Goal: Task Accomplishment & Management: Manage account settings

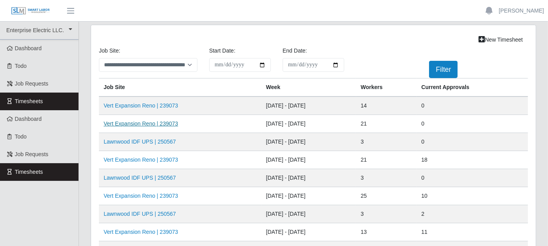
click at [164, 123] on link "Vert Expansion Reno | 239073" at bounding box center [141, 124] width 75 height 6
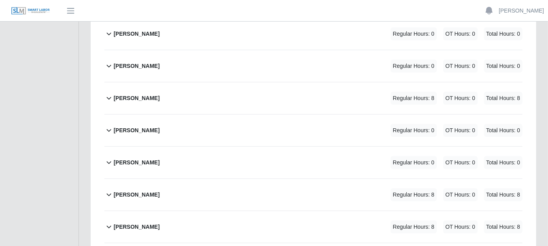
scroll to position [349, 0]
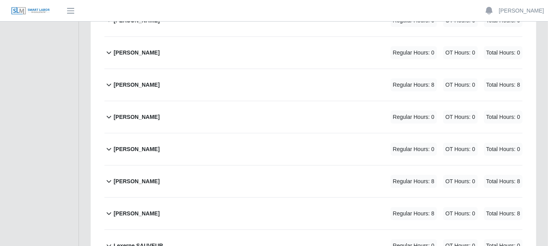
click at [110, 209] on icon at bounding box center [108, 213] width 9 height 9
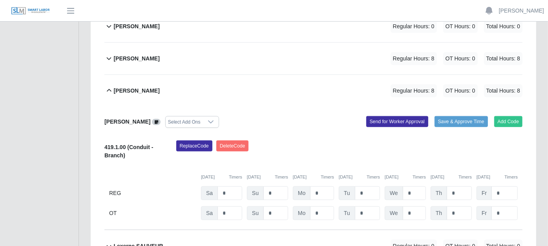
scroll to position [480, 0]
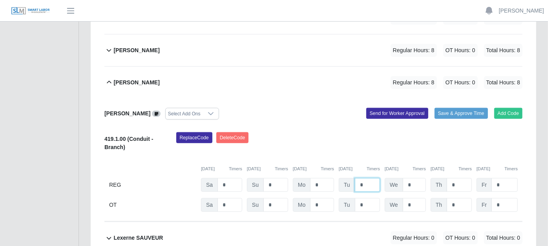
click at [369, 178] on input "*" at bounding box center [367, 185] width 25 height 14
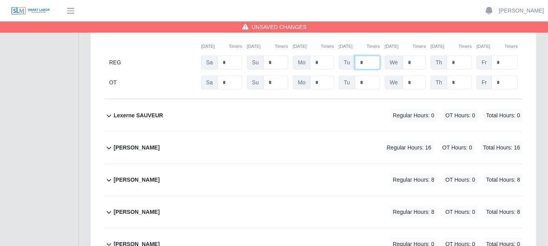
scroll to position [610, 0]
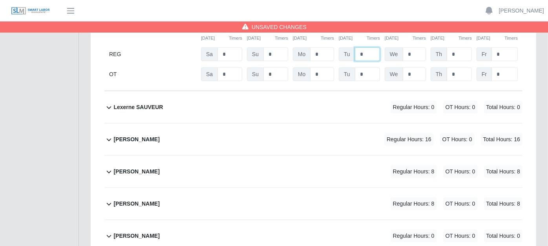
type input "*"
click at [111, 135] on icon at bounding box center [108, 139] width 9 height 9
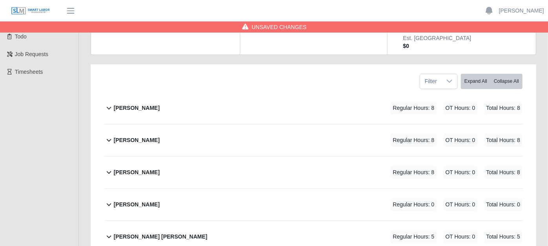
scroll to position [87, 0]
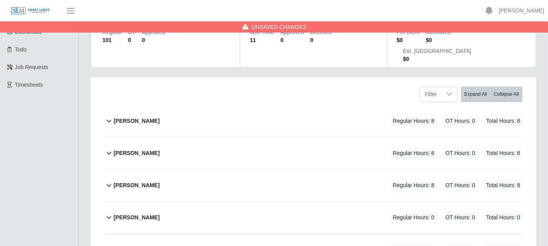
click at [107, 184] on icon at bounding box center [109, 185] width 5 height 3
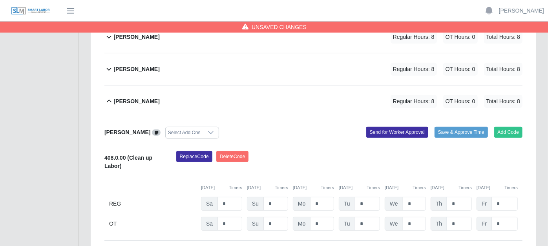
scroll to position [174, 0]
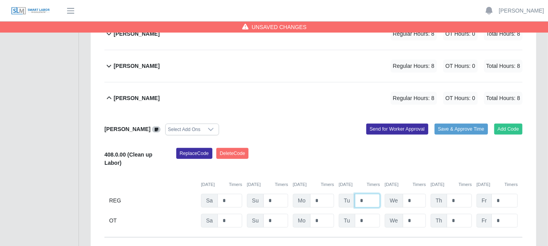
click at [368, 194] on input "*" at bounding box center [367, 201] width 25 height 14
type input "*"
click at [415, 194] on input "*" at bounding box center [414, 201] width 23 height 14
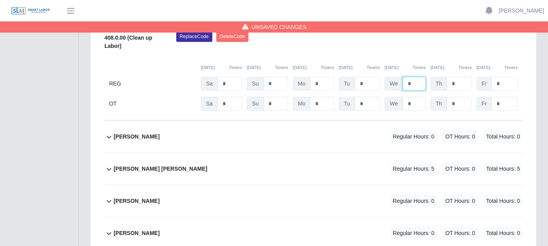
scroll to position [305, 0]
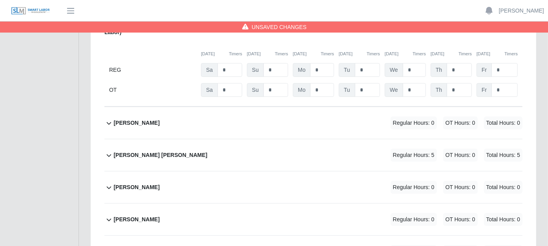
click at [106, 119] on icon at bounding box center [108, 123] width 9 height 9
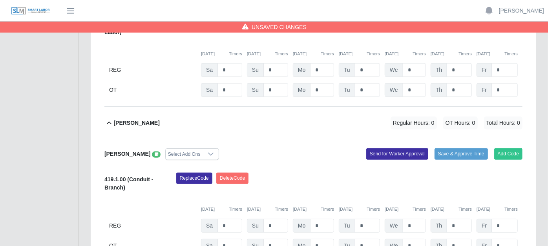
click at [155, 152] on icon at bounding box center [157, 154] width 4 height 4
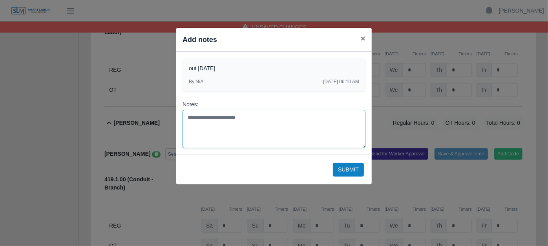
click at [192, 116] on textarea "Notes:" at bounding box center [274, 129] width 183 height 38
type textarea "**********"
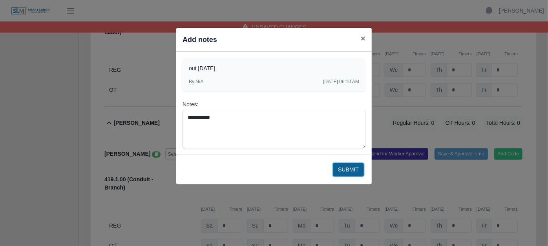
click at [343, 168] on button "Submit" at bounding box center [348, 170] width 31 height 14
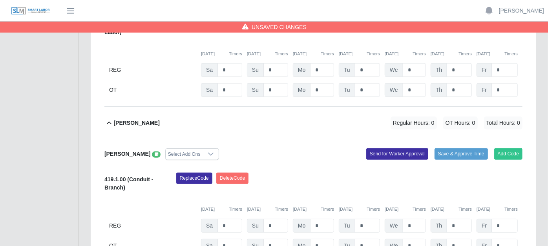
click at [112, 119] on icon at bounding box center [108, 123] width 9 height 9
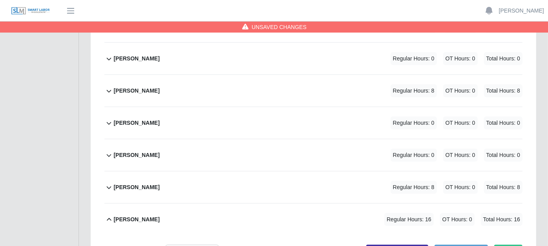
scroll to position [480, 0]
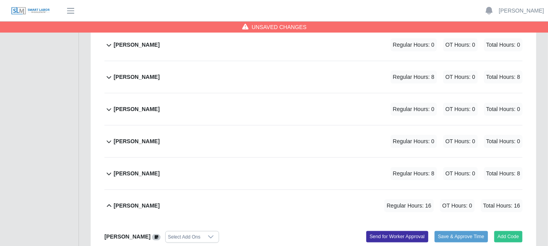
click at [109, 173] on icon at bounding box center [109, 174] width 5 height 3
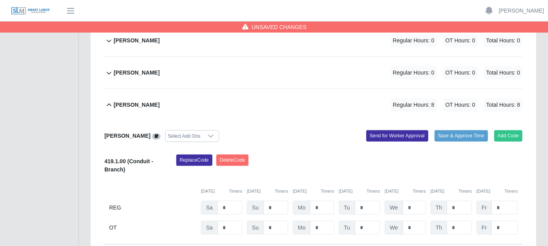
scroll to position [567, 0]
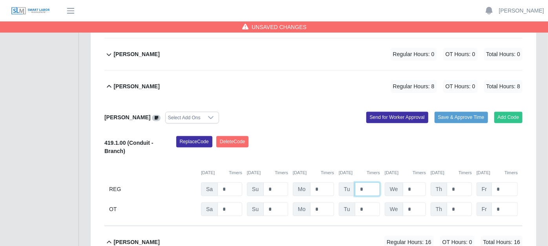
click at [369, 183] on input "*" at bounding box center [367, 190] width 25 height 14
type input "*"
click at [415, 183] on input "*" at bounding box center [414, 190] width 23 height 14
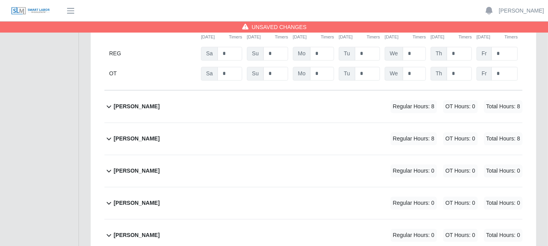
scroll to position [1090, 0]
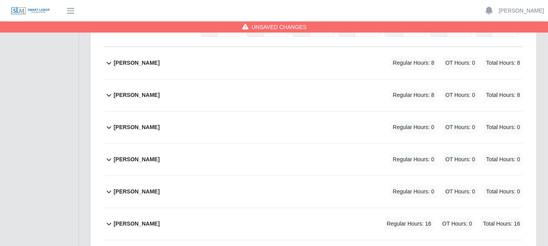
click at [105, 90] on icon at bounding box center [108, 94] width 9 height 9
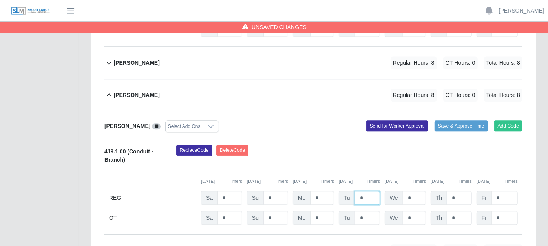
click at [368, 191] on input "*" at bounding box center [367, 198] width 25 height 14
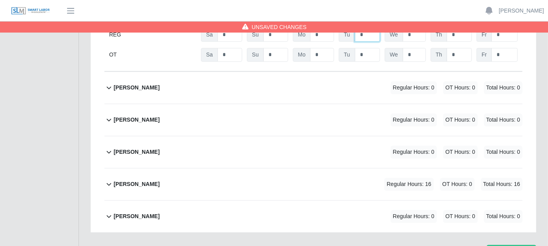
scroll to position [1265, 0]
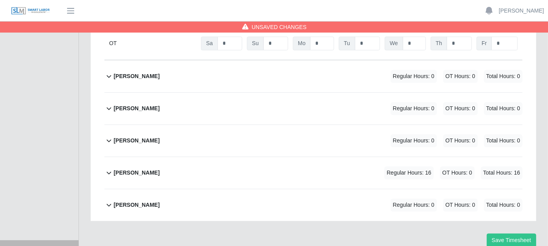
type input "*"
click at [109, 168] on icon at bounding box center [108, 172] width 9 height 9
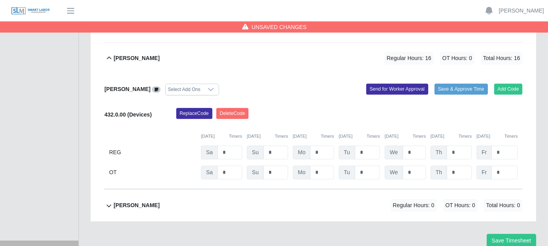
scroll to position [1336, 0]
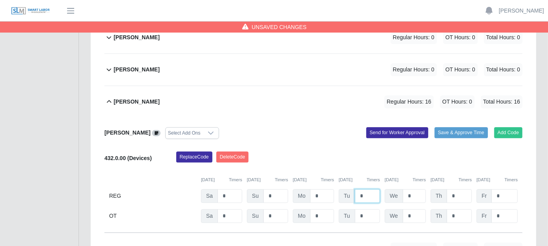
click at [365, 189] on input "*" at bounding box center [367, 196] width 25 height 14
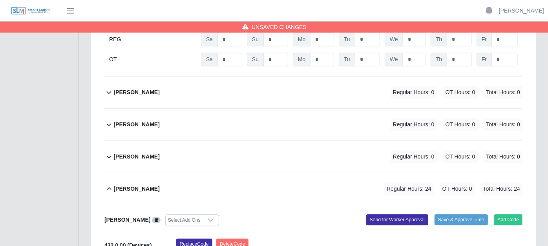
scroll to position [1205, 0]
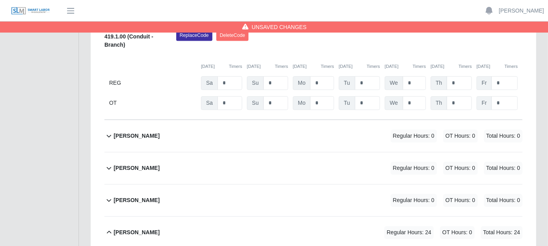
type input "*"
click at [284, 217] on div "Tyrone Martin Regular Hours: 24 OT Hours: 0 Total Hours: 24" at bounding box center [317, 233] width 409 height 32
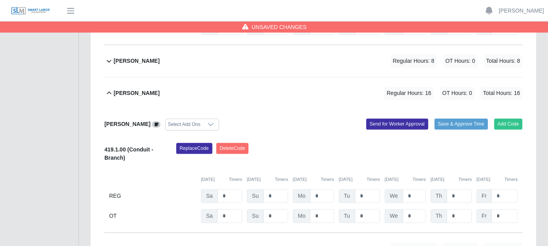
scroll to position [1074, 0]
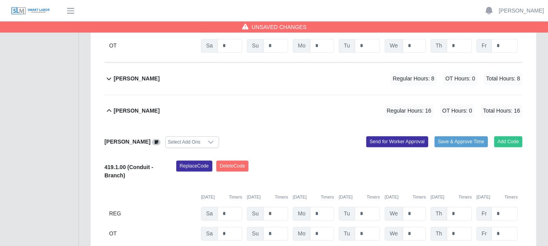
click at [285, 132] on div "Paul Sutton Select Add Ons Add Code Save & Approve Time Send for Worker Approva…" at bounding box center [313, 189] width 418 height 124
click at [279, 127] on div "Paul Sutton Select Add Ons Add Code Save & Approve Time Send for Worker Approva…" at bounding box center [313, 189] width 418 height 124
click at [266, 95] on div "Paul Sutton Regular Hours: 16 OT Hours: 0 Total Hours: 16" at bounding box center [317, 111] width 409 height 32
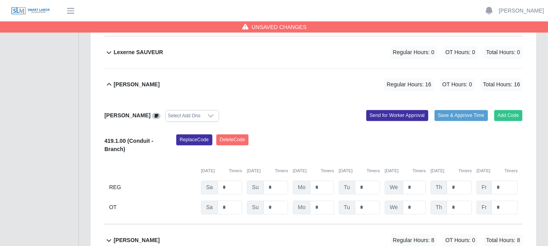
scroll to position [900, 0]
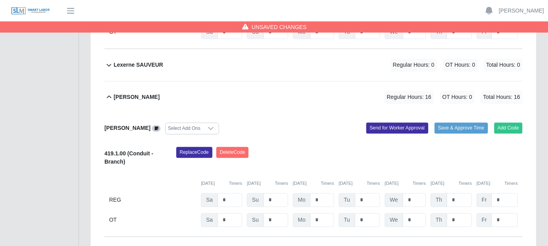
click at [266, 82] on div "Lloyd Blake Regular Hours: 16 OT Hours: 0 Total Hours: 16" at bounding box center [317, 98] width 409 height 32
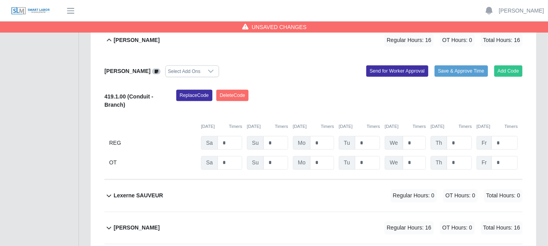
scroll to position [725, 0]
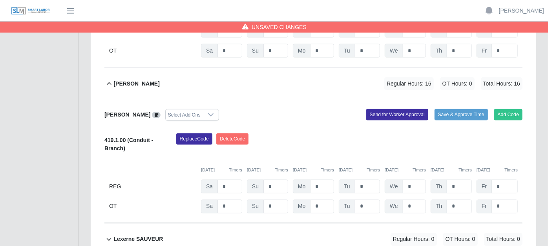
click at [265, 68] on div "Lawrence Compton Regular Hours: 16 OT Hours: 0 Total Hours: 16" at bounding box center [317, 84] width 409 height 32
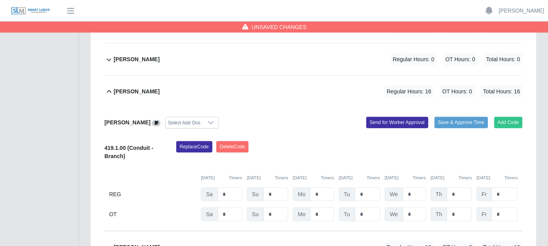
scroll to position [551, 0]
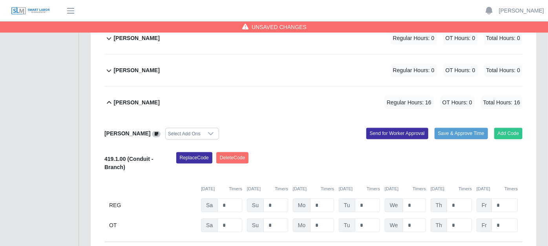
click at [265, 87] on div "Kevin Mendoza Rosario Regular Hours: 16 OT Hours: 0 Total Hours: 16" at bounding box center [317, 103] width 409 height 32
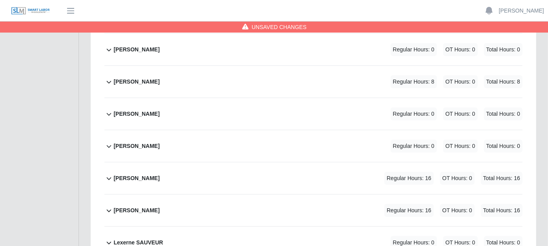
scroll to position [464, 0]
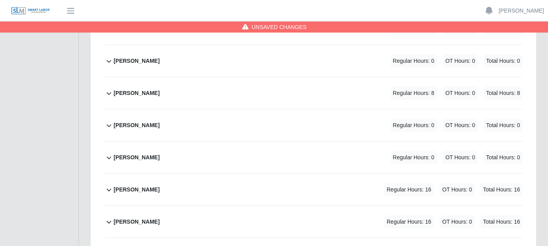
click at [110, 89] on icon at bounding box center [108, 93] width 9 height 9
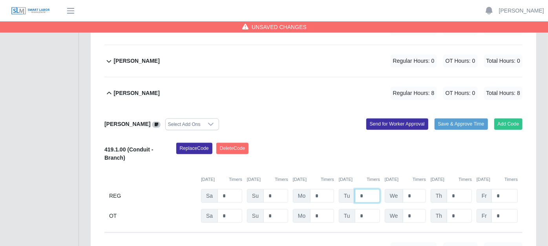
click at [370, 189] on input "*" at bounding box center [367, 196] width 25 height 14
type input "*"
click at [290, 45] on div "Edgar Defriest Regular Hours: 0 OT Hours: 0 Total Hours: 0" at bounding box center [317, 61] width 409 height 32
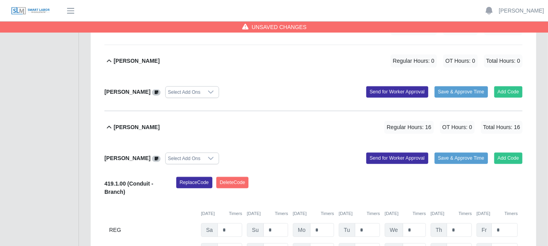
click at [283, 111] on div "James Cardoza Regular Hours: 16 OT Hours: 0 Total Hours: 16" at bounding box center [317, 127] width 409 height 32
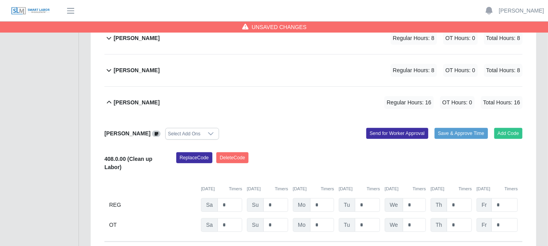
scroll to position [158, 0]
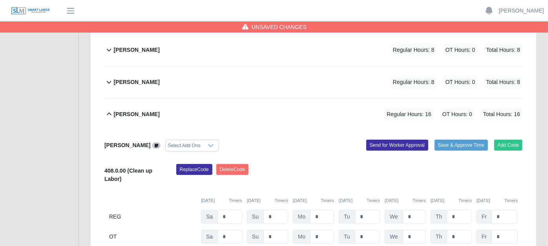
click at [290, 140] on div "Antonio Jennigs Select Add Ons" at bounding box center [206, 146] width 215 height 12
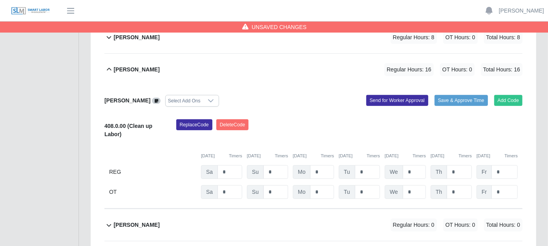
scroll to position [71, 0]
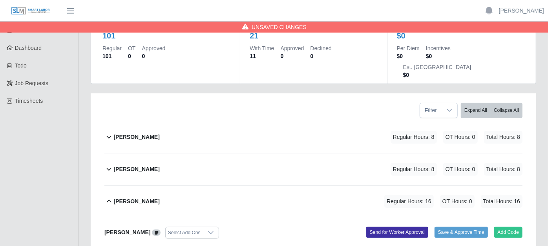
click at [271, 186] on div "Antonio Jennigs Regular Hours: 16 OT Hours: 0 Total Hours: 16" at bounding box center [317, 202] width 409 height 32
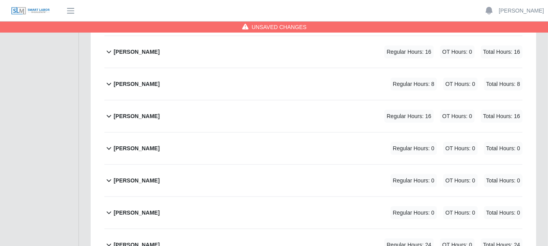
scroll to position [692, 0]
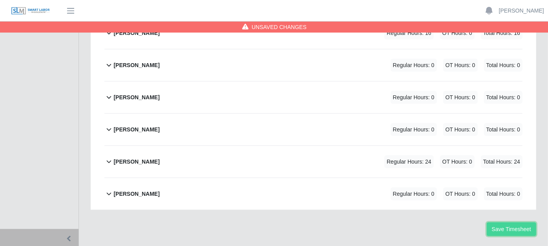
click at [503, 223] on button "Save Timesheet" at bounding box center [511, 230] width 49 height 14
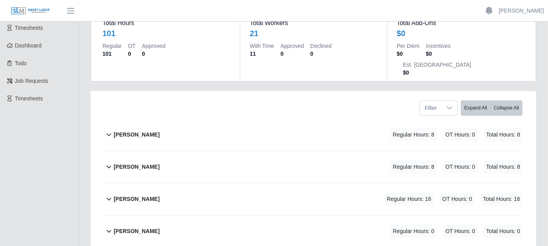
scroll to position [87, 0]
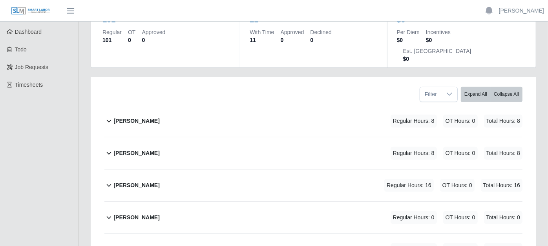
click at [110, 116] on icon at bounding box center [108, 120] width 9 height 9
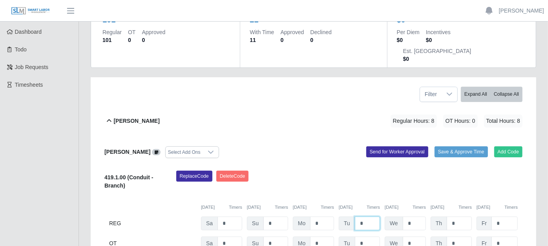
click at [365, 217] on input "*" at bounding box center [367, 224] width 25 height 14
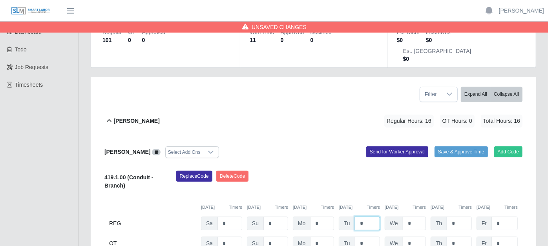
type input "*"
click at [421, 217] on input "*" at bounding box center [414, 224] width 23 height 14
click at [246, 105] on div "Adrian Minondo Regular Hours: 16 OT Hours: 0 Total Hours: 16" at bounding box center [317, 121] width 409 height 32
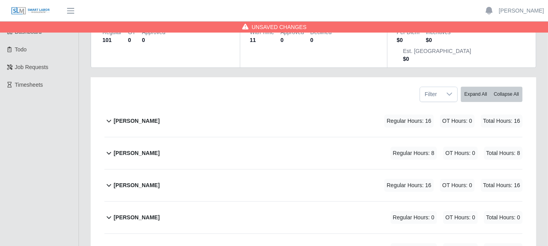
click at [107, 184] on icon at bounding box center [109, 185] width 5 height 3
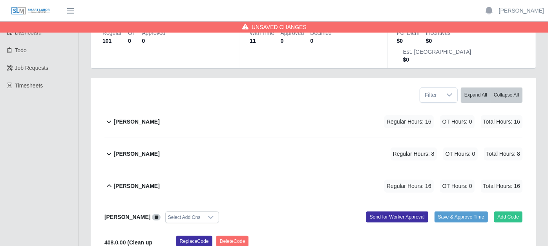
scroll to position [44, 0]
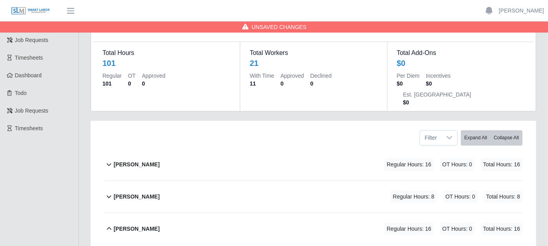
click at [109, 192] on icon at bounding box center [108, 196] width 9 height 9
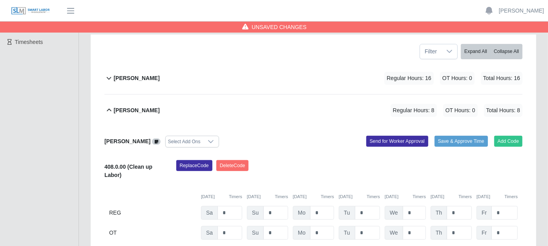
scroll to position [131, 0]
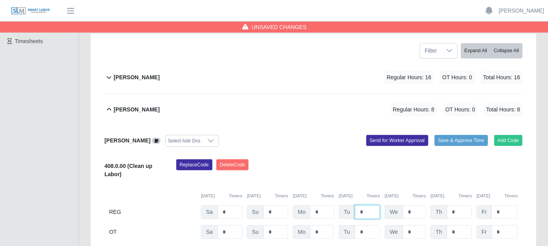
click at [367, 205] on input "*" at bounding box center [367, 212] width 25 height 14
type input "*"
click at [245, 94] on div "Antashail Jennings Regular Hours: 16 OT Hours: 0 Total Hours: 16" at bounding box center [317, 110] width 409 height 32
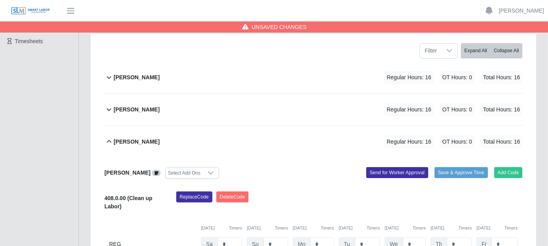
click at [243, 126] on div "Antonio Jennigs Regular Hours: 16 OT Hours: 0 Total Hours: 16" at bounding box center [317, 142] width 409 height 32
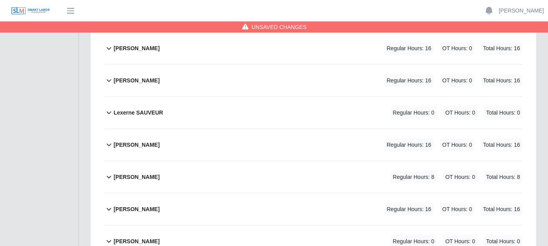
scroll to position [523, 0]
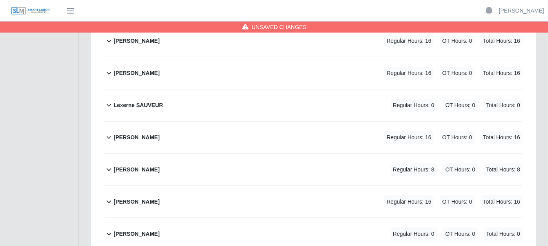
click at [108, 169] on icon at bounding box center [109, 170] width 5 height 3
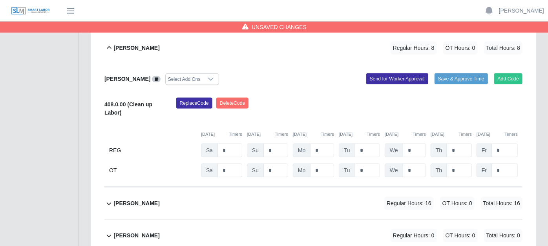
scroll to position [654, 0]
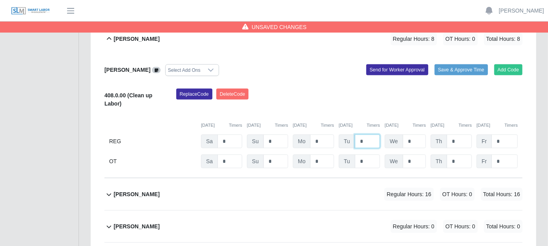
click at [367, 135] on input "*" at bounding box center [367, 142] width 25 height 14
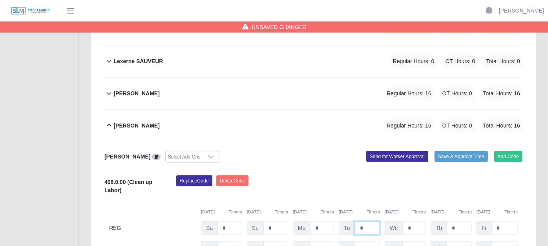
scroll to position [567, 0]
type input "*"
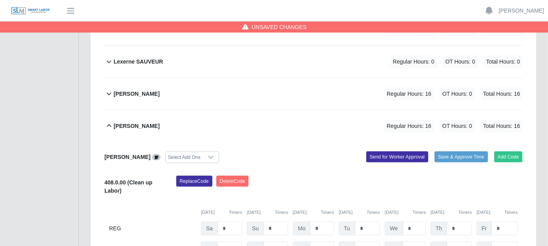
click at [253, 110] on div "Lolita Owens Regular Hours: 16 OT Hours: 0 Total Hours: 16" at bounding box center [317, 126] width 409 height 32
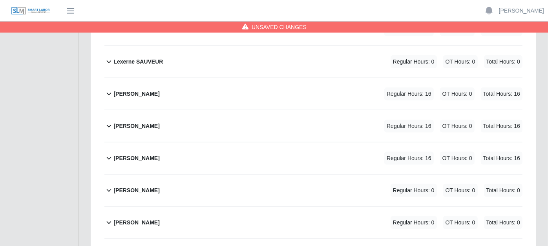
scroll to position [692, 0]
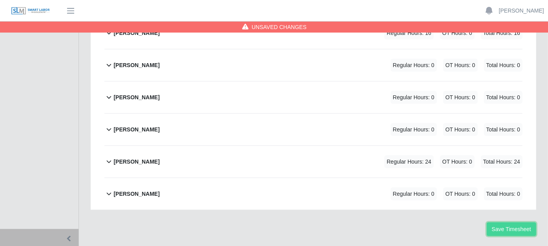
click at [506, 223] on button "Save Timesheet" at bounding box center [511, 230] width 49 height 14
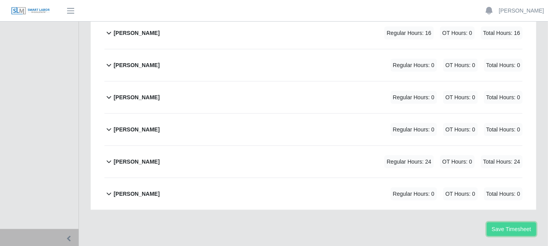
click at [501, 223] on button "Save Timesheet" at bounding box center [511, 230] width 49 height 14
click at [72, 7] on span "button" at bounding box center [71, 10] width 10 height 9
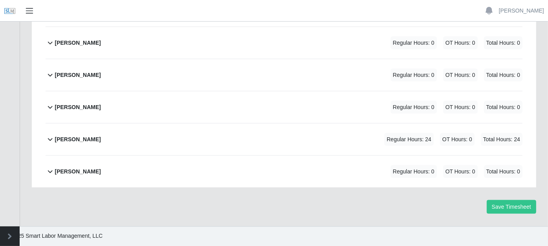
scroll to position [685, 0]
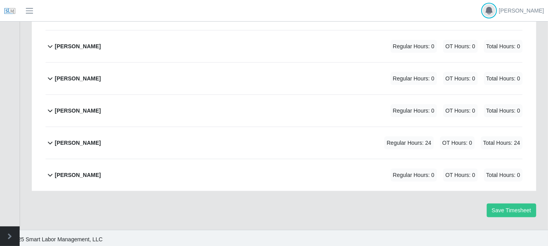
click at [493, 8] on icon "button" at bounding box center [489, 10] width 7 height 7
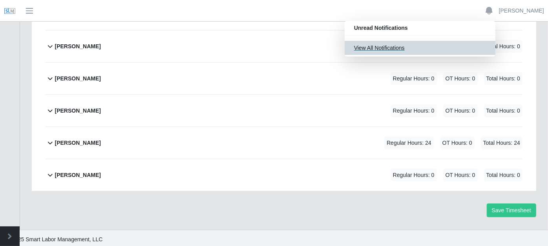
click at [422, 46] on button "View All Notifications" at bounding box center [420, 48] width 151 height 14
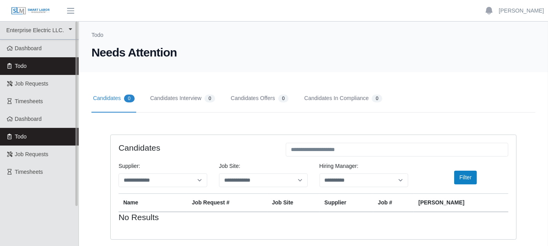
click at [46, 63] on link "Todo" at bounding box center [39, 66] width 79 height 18
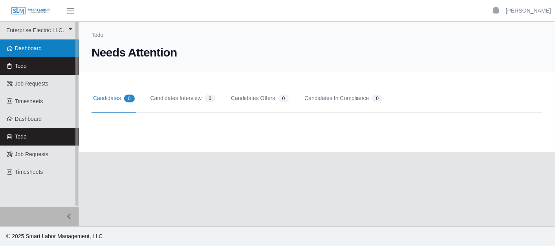
click at [46, 49] on link "Dashboard" at bounding box center [39, 49] width 79 height 18
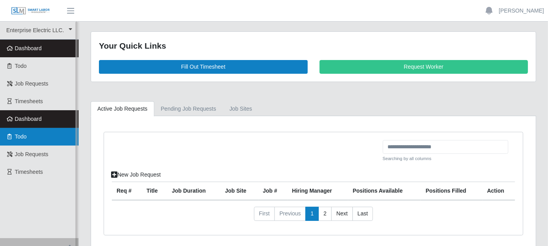
click at [58, 135] on link "Todo" at bounding box center [39, 137] width 79 height 18
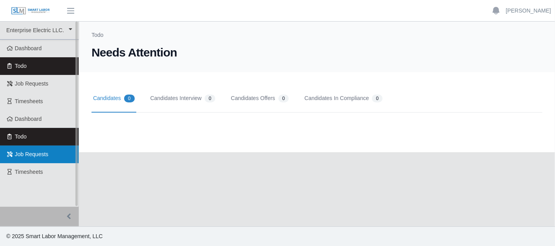
click at [53, 152] on link "Job Requests" at bounding box center [39, 155] width 79 height 18
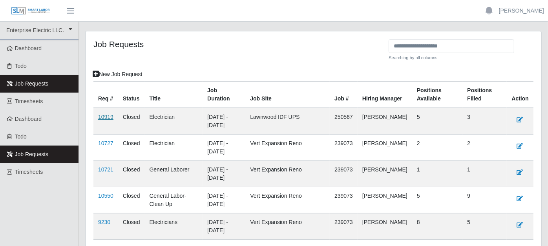
click at [106, 116] on link "10919" at bounding box center [105, 117] width 15 height 6
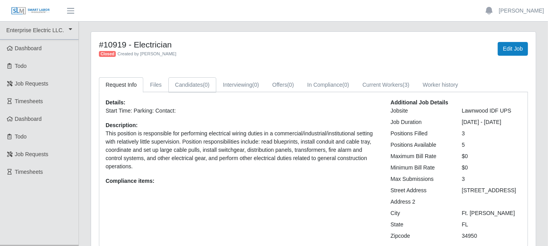
click at [195, 84] on link "Candidates (0)" at bounding box center [192, 84] width 48 height 15
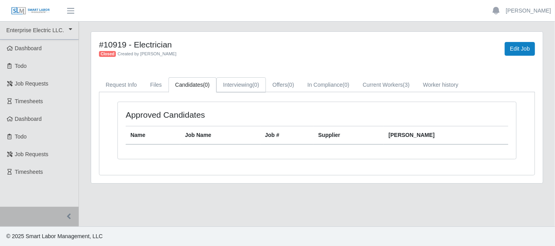
click at [225, 82] on link "Interviewing (0)" at bounding box center [240, 84] width 49 height 15
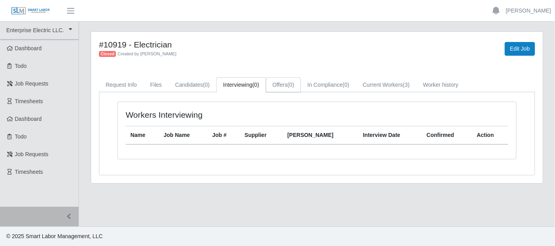
click at [273, 81] on link "Offers (0)" at bounding box center [283, 84] width 35 height 15
